Goal: Task Accomplishment & Management: Use online tool/utility

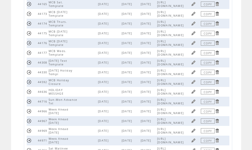
scroll to position [86, 0]
click at [196, 65] on link at bounding box center [193, 62] width 5 height 5
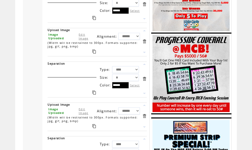
scroll to position [467, 0]
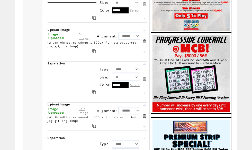
click at [83, 40] on link "Edit Image" at bounding box center [84, 36] width 10 height 8
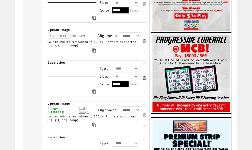
click at [58, 39] on input "file" at bounding box center [67, 35] width 39 height 5
type input "**********"
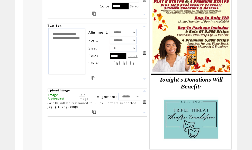
scroll to position [695, 0]
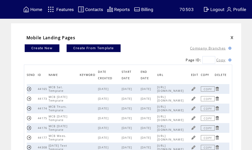
click at [64, 12] on td "Features" at bounding box center [65, 9] width 18 height 9
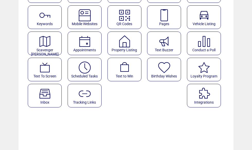
scroll to position [75, 0]
click at [82, 69] on img at bounding box center [85, 68] width 14 height 14
click at [80, 77] on span "Scheduled Tasks" at bounding box center [84, 76] width 26 height 4
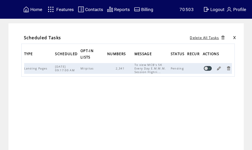
click at [218, 70] on link at bounding box center [218, 68] width 5 height 5
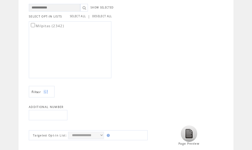
scroll to position [143, 0]
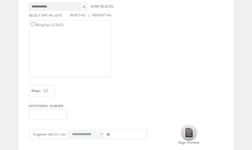
click at [191, 136] on img at bounding box center [189, 133] width 16 height 16
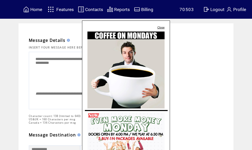
click at [161, 27] on link "Close" at bounding box center [160, 27] width 7 height 3
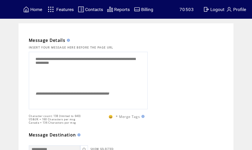
click at [36, 9] on span "Home" at bounding box center [36, 9] width 12 height 5
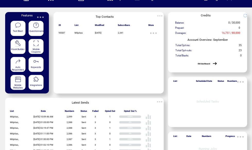
scroll to position [30, 0]
